Goal: Task Accomplishment & Management: Manage account settings

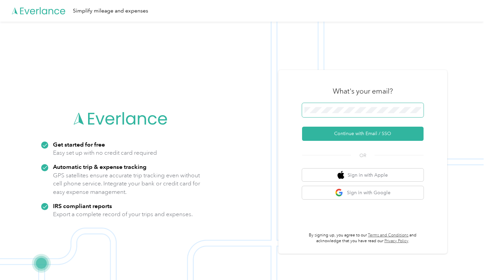
click at [345, 105] on span at bounding box center [363, 110] width 122 height 14
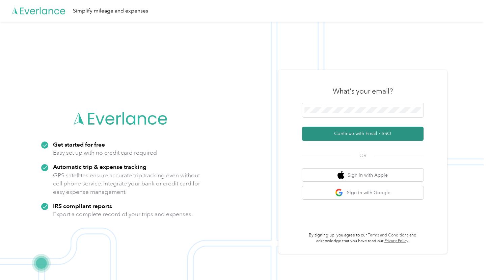
click at [365, 134] on button "Continue with Email / SSO" at bounding box center [363, 134] width 122 height 14
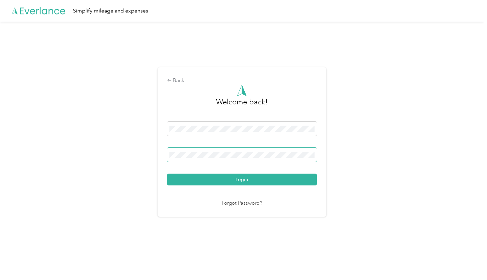
click at [167, 174] on button "Login" at bounding box center [242, 180] width 150 height 12
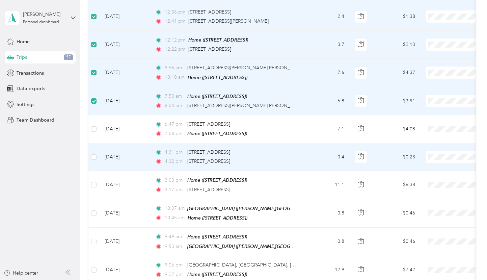
scroll to position [195, 0]
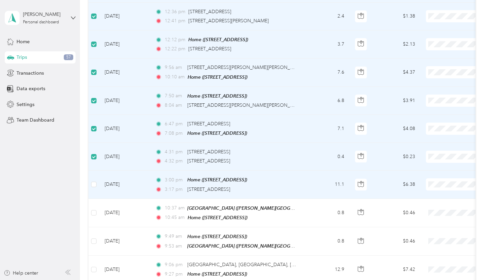
drag, startPoint x: 91, startPoint y: 182, endPoint x: 93, endPoint y: 192, distance: 9.4
click at [91, 182] on td at bounding box center [93, 185] width 11 height 28
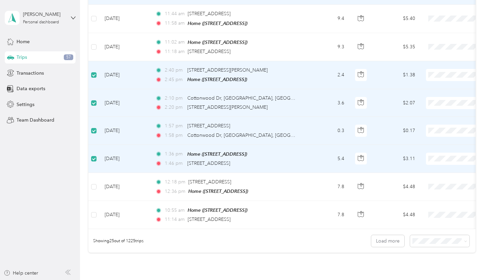
scroll to position [0, 0]
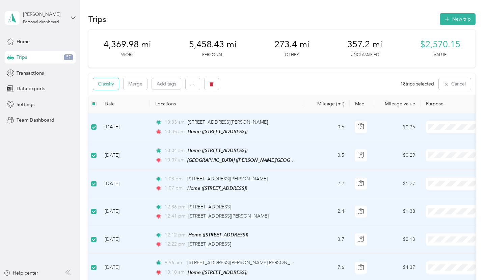
click at [104, 86] on button "Classify" at bounding box center [106, 84] width 26 height 12
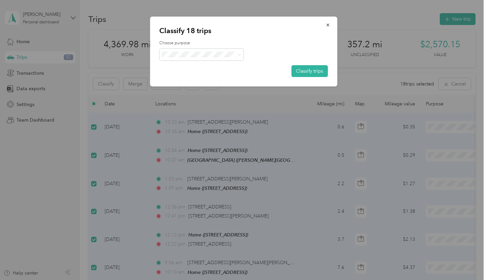
click at [206, 77] on span "Personal" at bounding box center [207, 77] width 63 height 7
click at [316, 71] on button "Classify trips" at bounding box center [309, 71] width 36 height 12
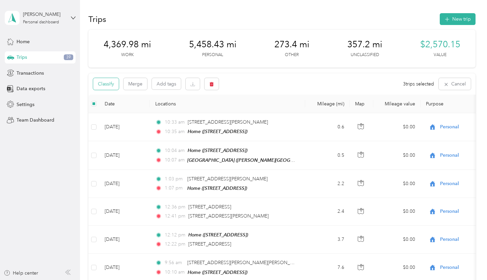
click at [110, 87] on button "Classify" at bounding box center [106, 84] width 26 height 12
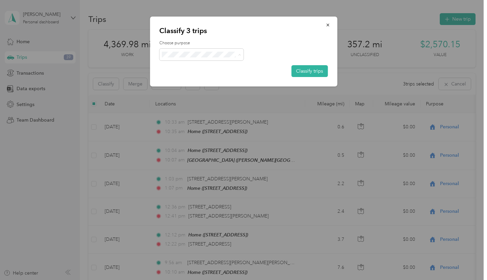
click at [220, 91] on span "Graphic Design/Theatre" at bounding box center [207, 90] width 63 height 7
click at [312, 71] on button "Classify trips" at bounding box center [309, 71] width 36 height 12
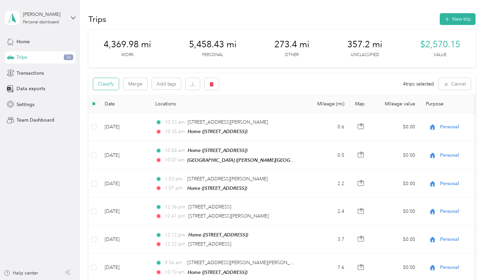
click at [111, 84] on button "Classify" at bounding box center [106, 84] width 26 height 12
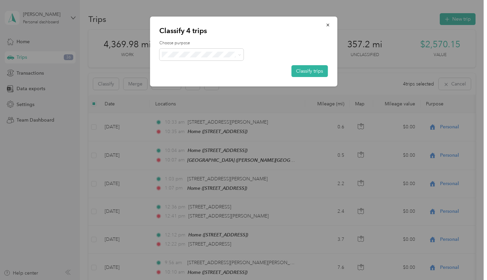
click at [202, 125] on span "Medical" at bounding box center [207, 124] width 63 height 7
click at [307, 71] on button "Classify trips" at bounding box center [309, 71] width 36 height 12
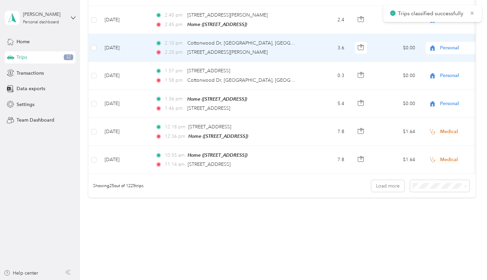
scroll to position [645, 0]
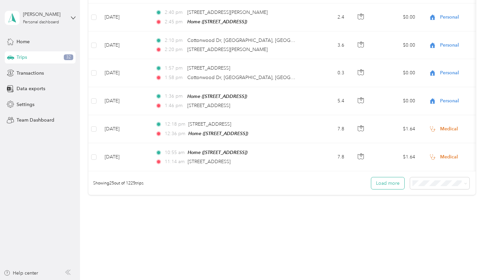
click at [392, 177] on button "Load more" at bounding box center [388, 183] width 33 height 12
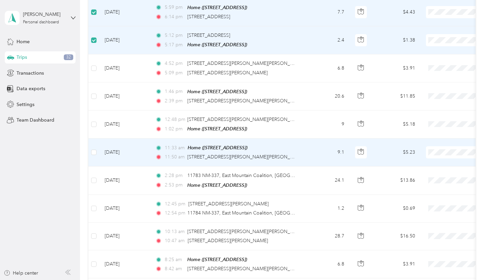
scroll to position [875, 0]
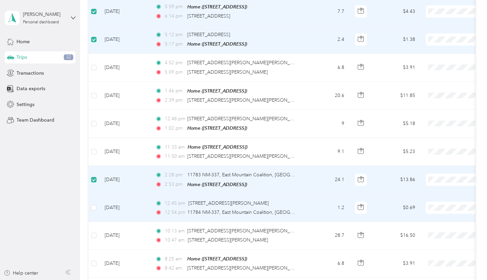
click at [94, 200] on td at bounding box center [93, 208] width 11 height 28
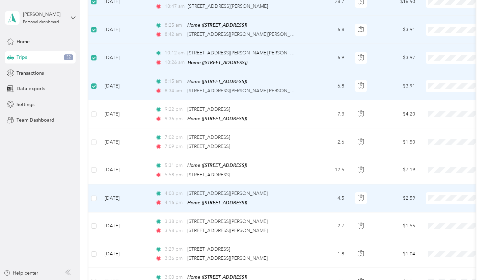
scroll to position [1110, 0]
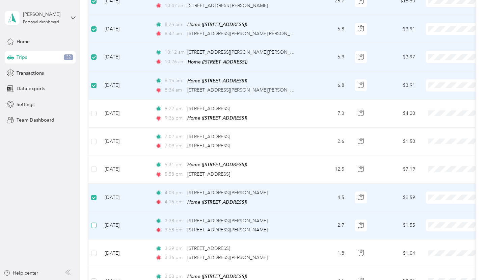
click at [96, 222] on label at bounding box center [93, 225] width 5 height 7
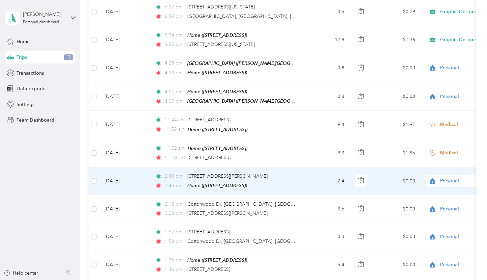
scroll to position [0, 0]
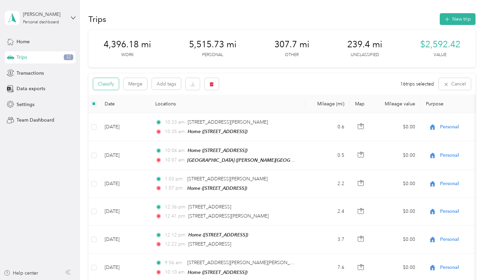
click at [109, 85] on button "Classify" at bounding box center [106, 84] width 26 height 12
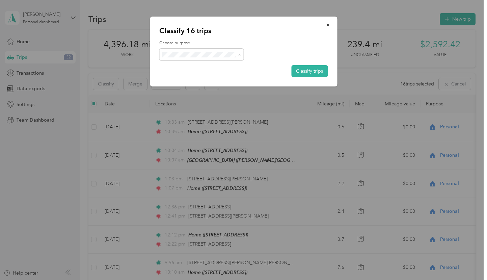
click at [202, 76] on span "Personal" at bounding box center [207, 78] width 63 height 7
click at [310, 70] on button "Classify trips" at bounding box center [309, 71] width 36 height 12
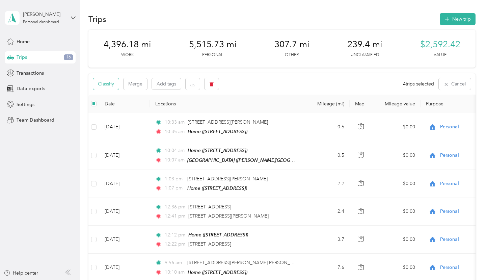
click at [112, 84] on button "Classify" at bounding box center [106, 84] width 26 height 12
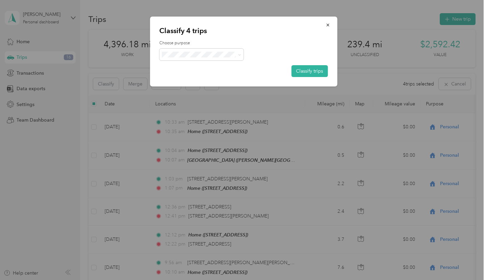
click at [202, 124] on span "Medical" at bounding box center [207, 125] width 63 height 7
click at [312, 71] on button "Classify trips" at bounding box center [309, 71] width 36 height 12
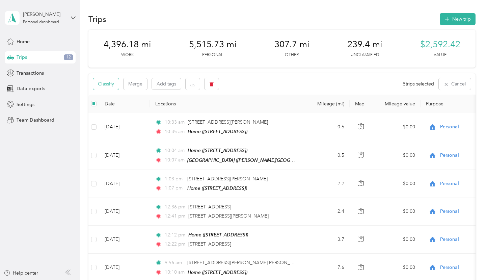
click at [110, 85] on button "Classify" at bounding box center [106, 84] width 26 height 12
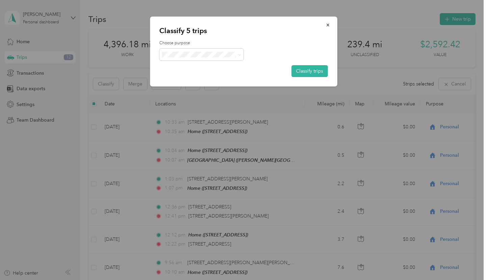
drag, startPoint x: 206, startPoint y: 89, endPoint x: 242, endPoint y: 83, distance: 35.9
click at [207, 88] on span "Graphic Design/Theatre" at bounding box center [207, 90] width 63 height 7
click at [310, 69] on button "Classify trips" at bounding box center [309, 71] width 36 height 12
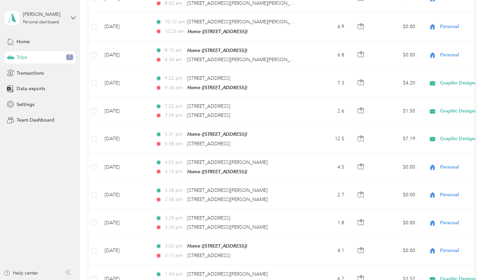
scroll to position [1340, 0]
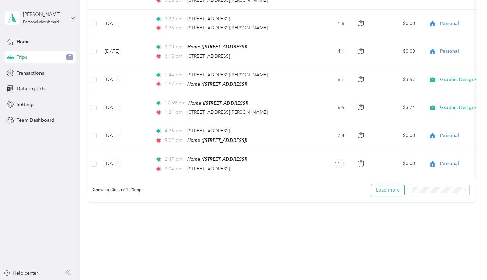
click at [394, 184] on button "Load more" at bounding box center [388, 190] width 33 height 12
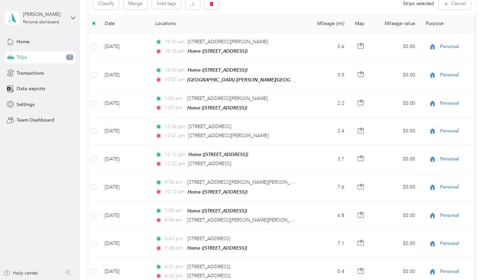
scroll to position [0, 0]
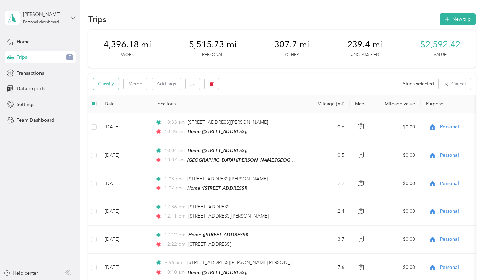
click at [111, 85] on button "Classify" at bounding box center [106, 84] width 26 height 12
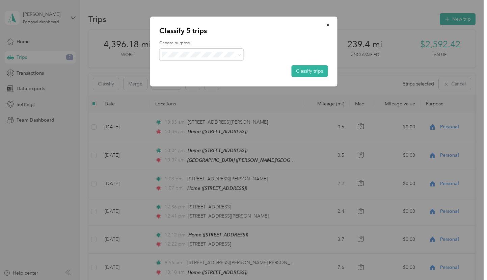
drag, startPoint x: 205, startPoint y: 76, endPoint x: 233, endPoint y: 75, distance: 28.4
click at [206, 76] on span "Personal" at bounding box center [207, 76] width 63 height 7
click at [303, 71] on button "Classify trips" at bounding box center [309, 71] width 36 height 12
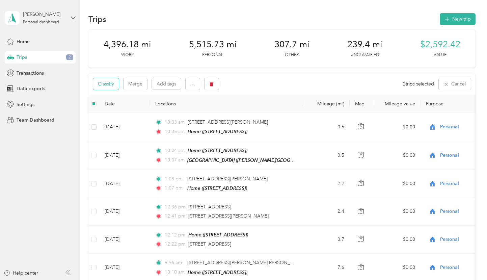
click at [110, 84] on button "Classify" at bounding box center [106, 84] width 26 height 12
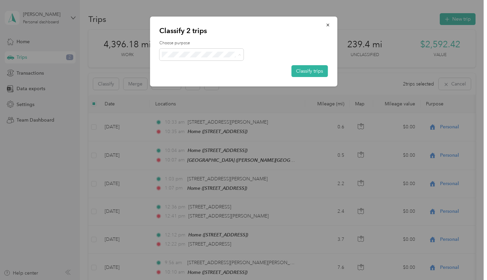
drag, startPoint x: 193, startPoint y: 67, endPoint x: 202, endPoint y: 68, distance: 9.2
click at [193, 67] on span "Work" at bounding box center [207, 66] width 63 height 7
click at [300, 70] on button "Classify trips" at bounding box center [309, 71] width 36 height 12
